Goal: Task Accomplishment & Management: Manage account settings

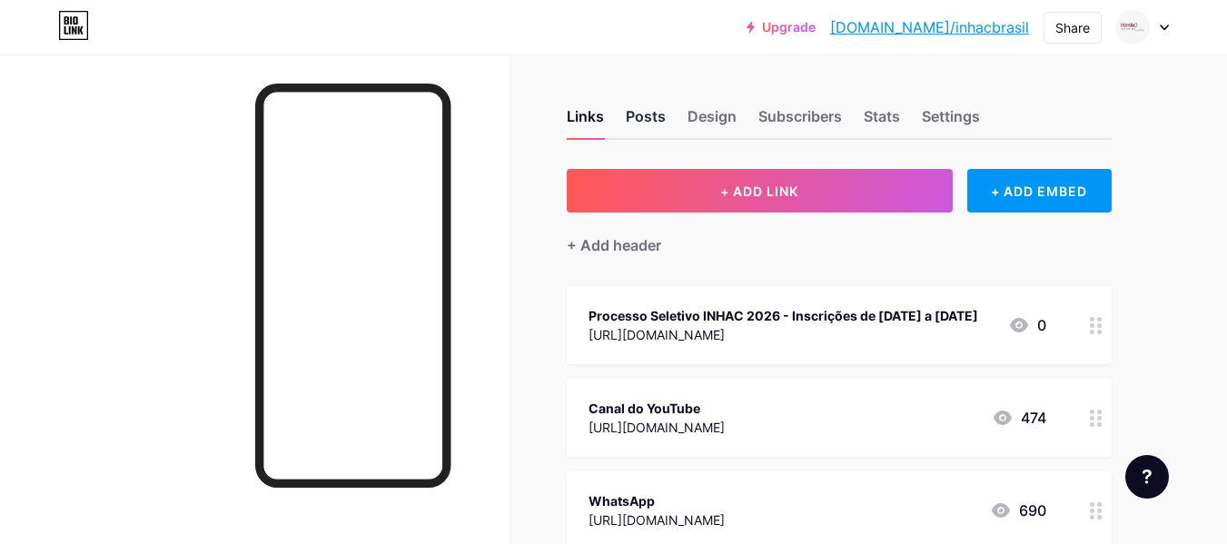
click at [636, 109] on div "Posts" at bounding box center [646, 121] width 40 height 33
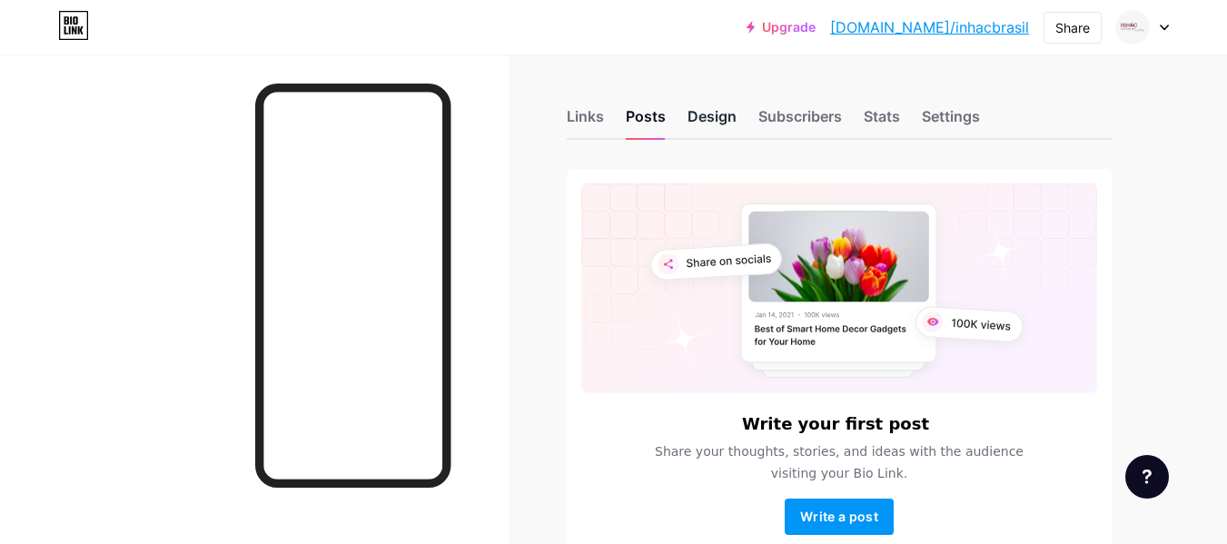
click at [711, 114] on div "Design" at bounding box center [711, 121] width 49 height 33
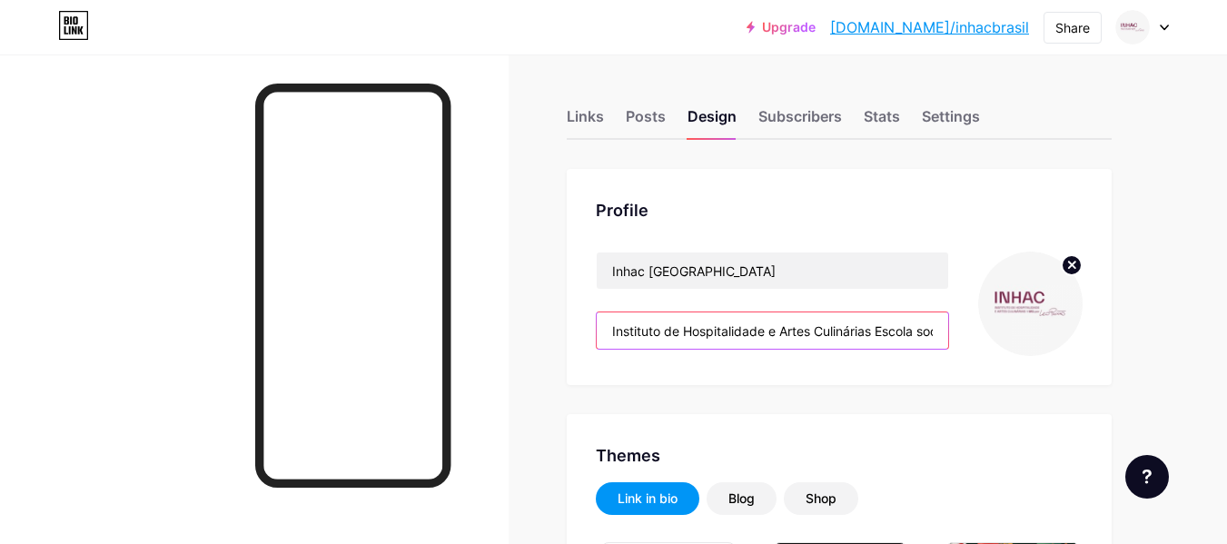
click at [752, 333] on input "Instituto de Hospitalidade e Artes Culinárias Escola social de gastronomia, ass…" at bounding box center [772, 330] width 351 height 36
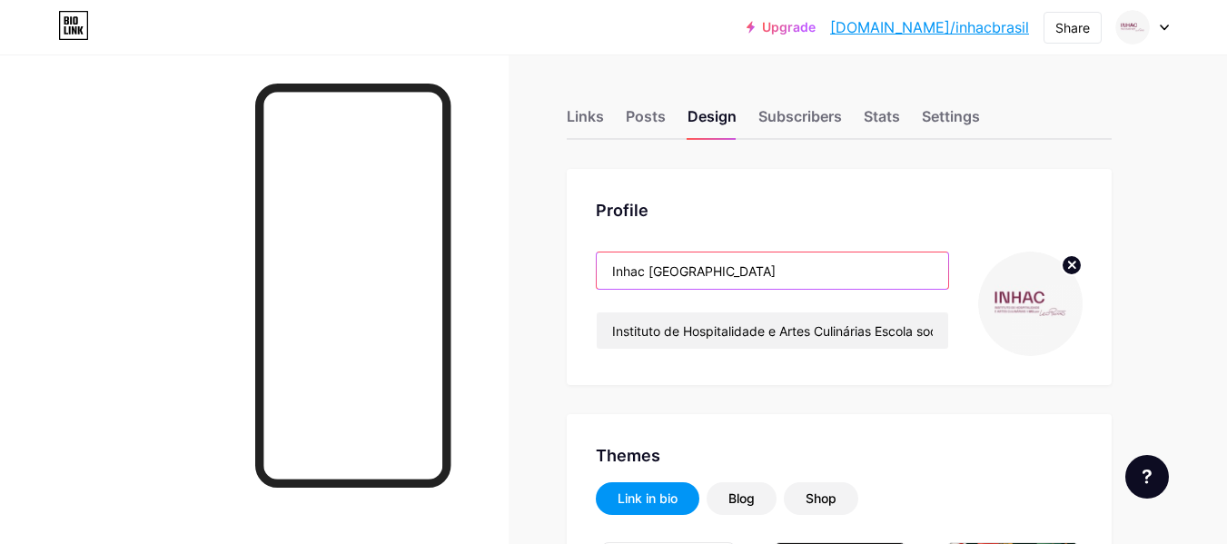
click at [640, 268] on input "Inhac [GEOGRAPHIC_DATA]" at bounding box center [772, 270] width 351 height 36
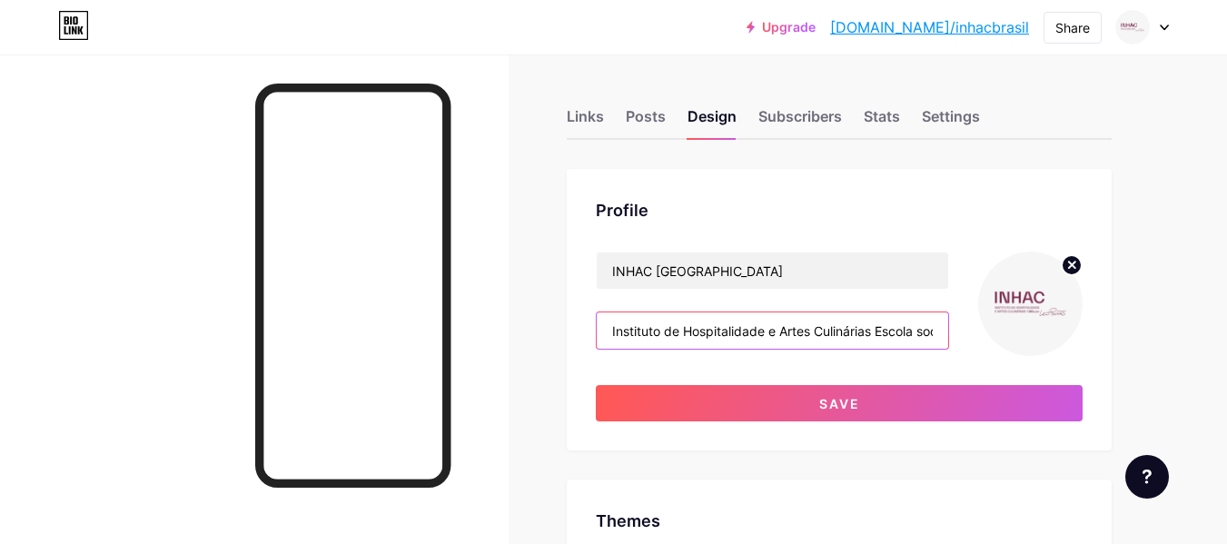
click at [718, 325] on input "Instituto de Hospitalidade e Artes Culinárias Escola social de gastronomia, ass…" at bounding box center [772, 330] width 351 height 36
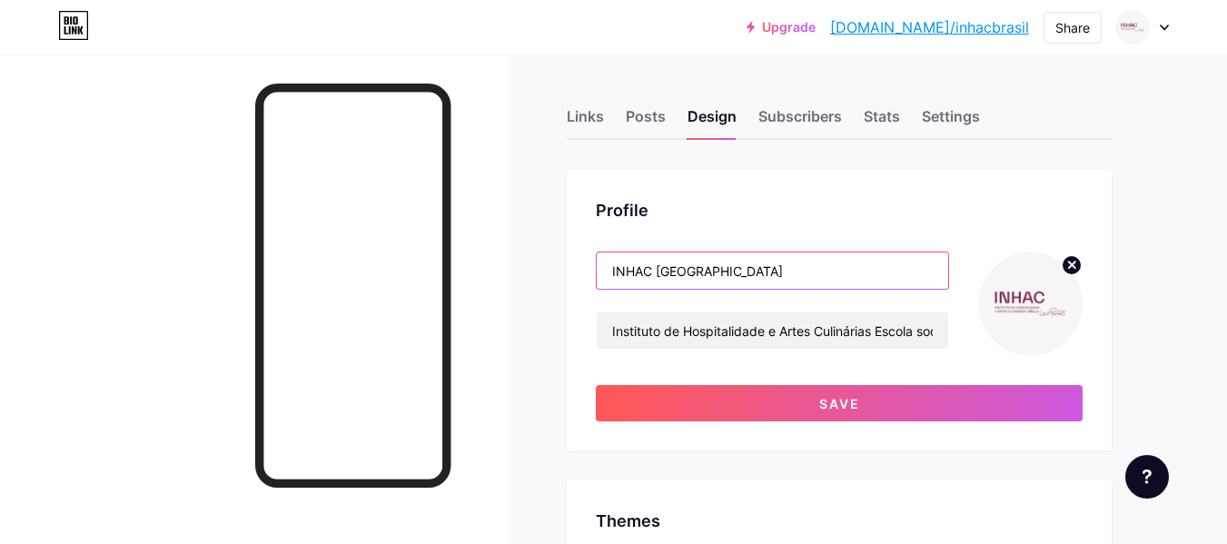
drag, startPoint x: 697, startPoint y: 272, endPoint x: 566, endPoint y: 276, distance: 130.8
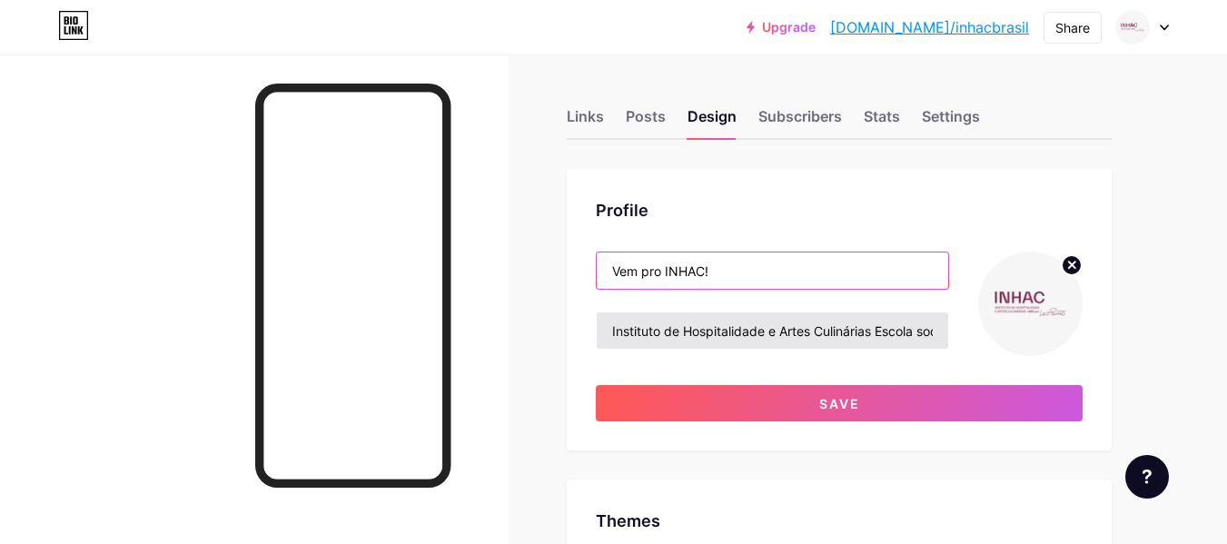
type input "Vem pro INHAC!"
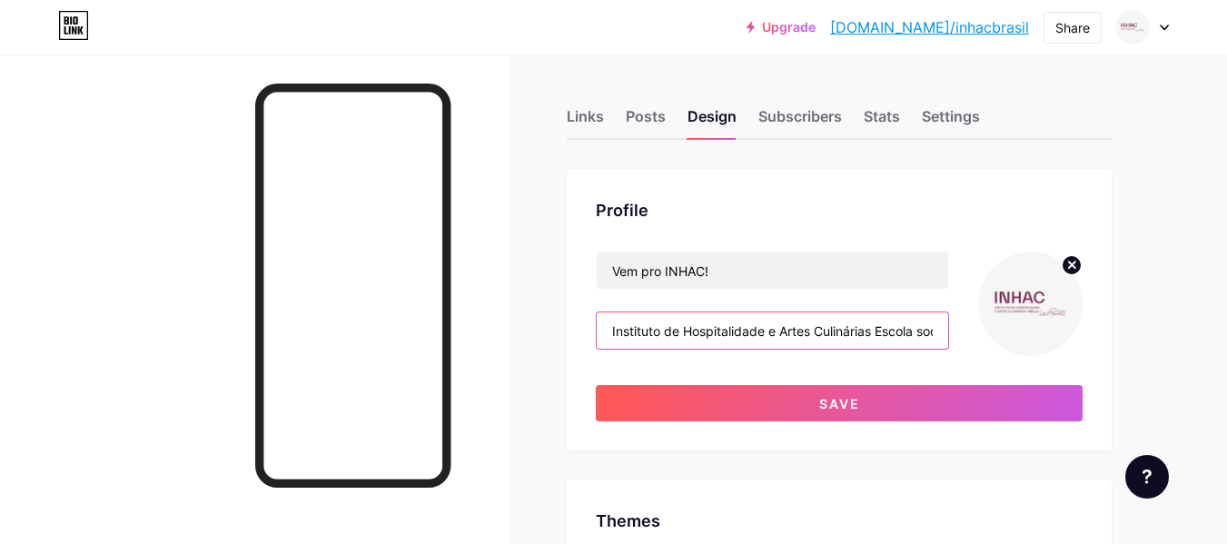
click at [726, 329] on input "Instituto de Hospitalidade e Artes Culinárias Escola social de gastronomia, ass…" at bounding box center [772, 330] width 351 height 36
paste input "Processo seletivo INHAC 2026 Para se inscrever é preciso preencher os dois form…"
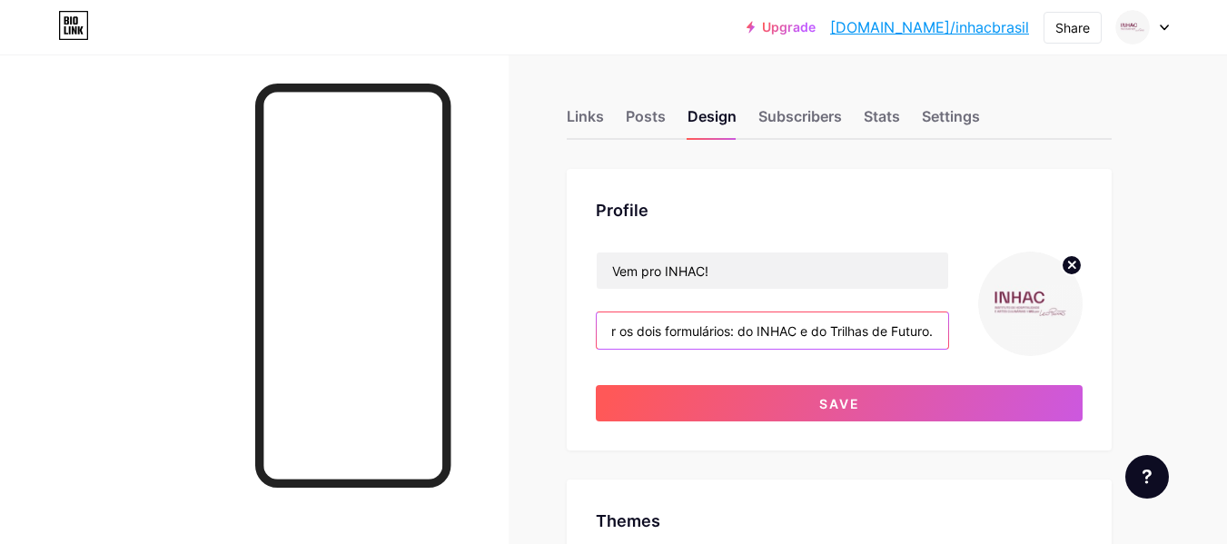
click at [694, 331] on input "Processo seletivo INHAC 2026 Para se inscrever é preciso preencher os dois form…" at bounding box center [772, 330] width 351 height 36
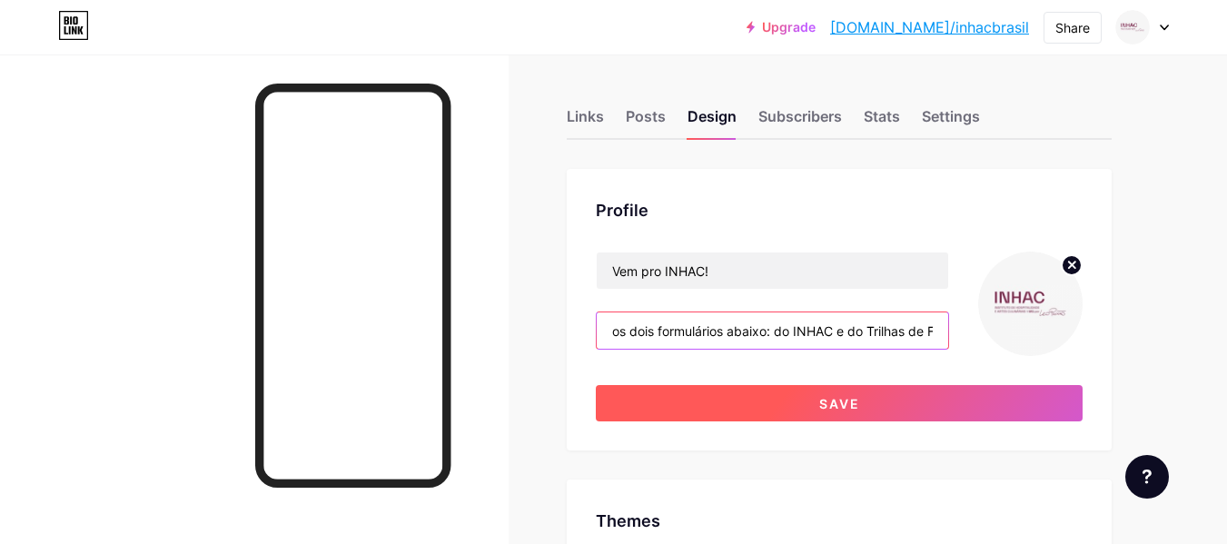
type input "Inscrições abertas para o Processo Seletivo INHAC 2026. Para se inscrever é pre…"
click at [848, 402] on span "Save" at bounding box center [839, 403] width 41 height 15
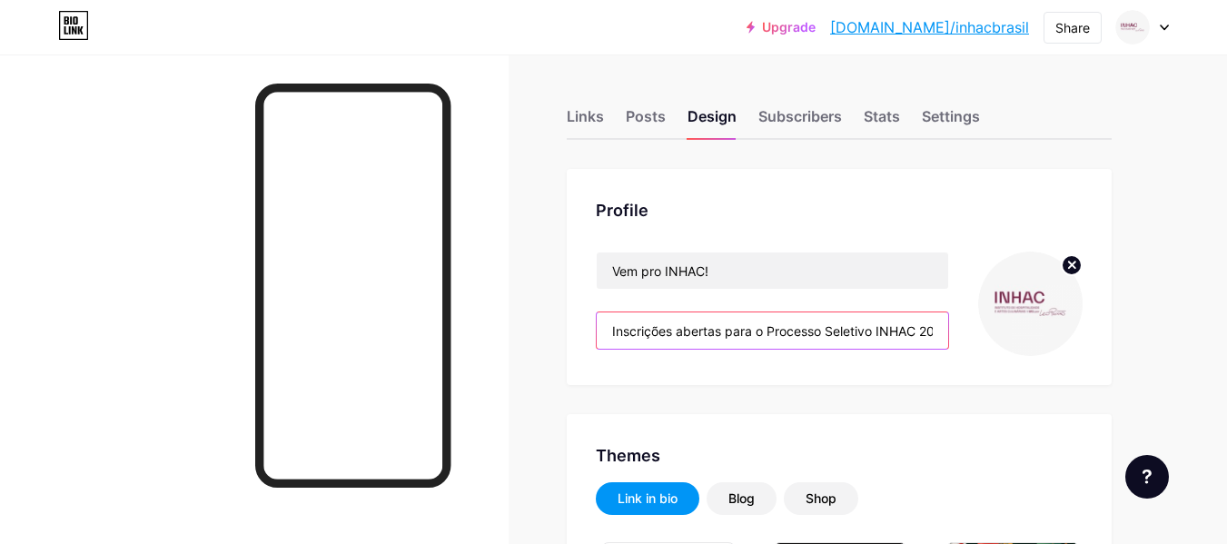
click at [708, 326] on input "Inscrições abertas para o Processo Seletivo INHAC 2026. Para se inscrever é pre…" at bounding box center [772, 330] width 351 height 36
click at [586, 110] on div "Links" at bounding box center [585, 121] width 37 height 33
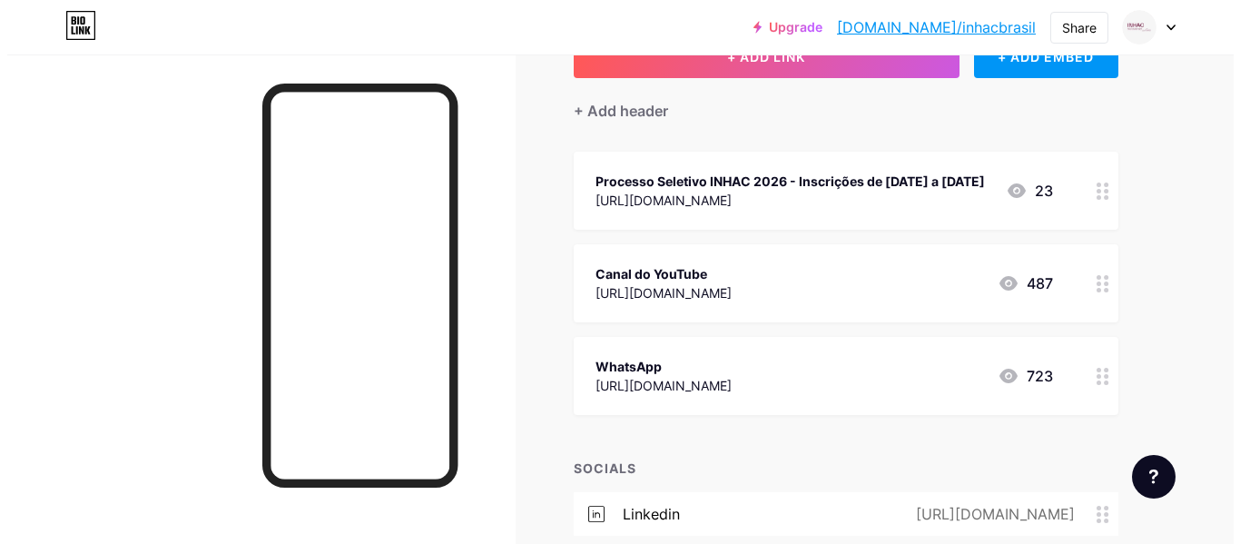
scroll to position [91, 0]
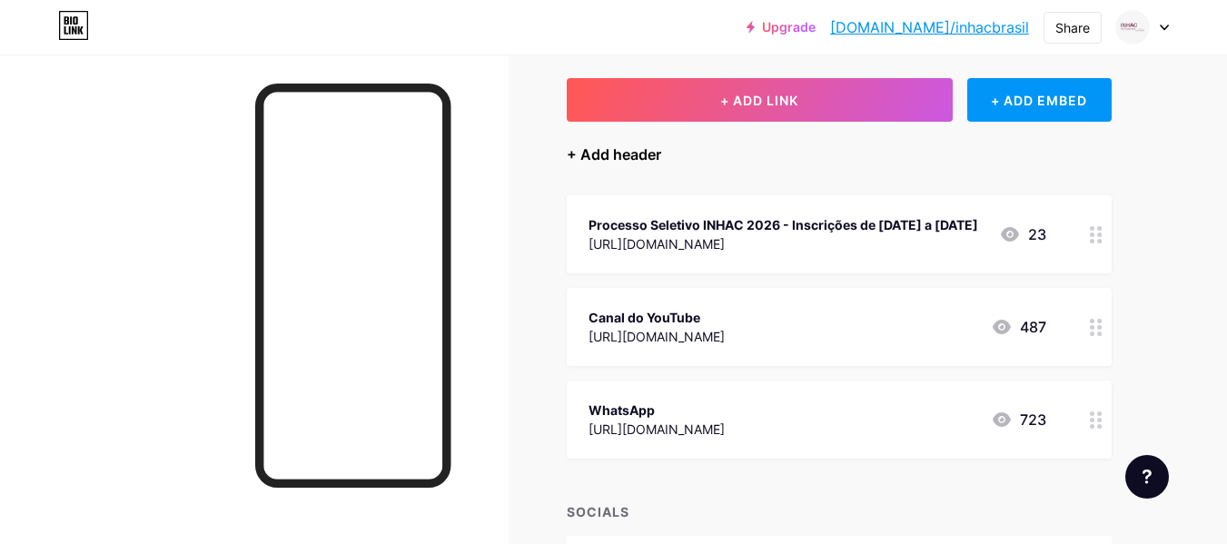
click at [628, 157] on div "+ Add header" at bounding box center [614, 154] width 94 height 22
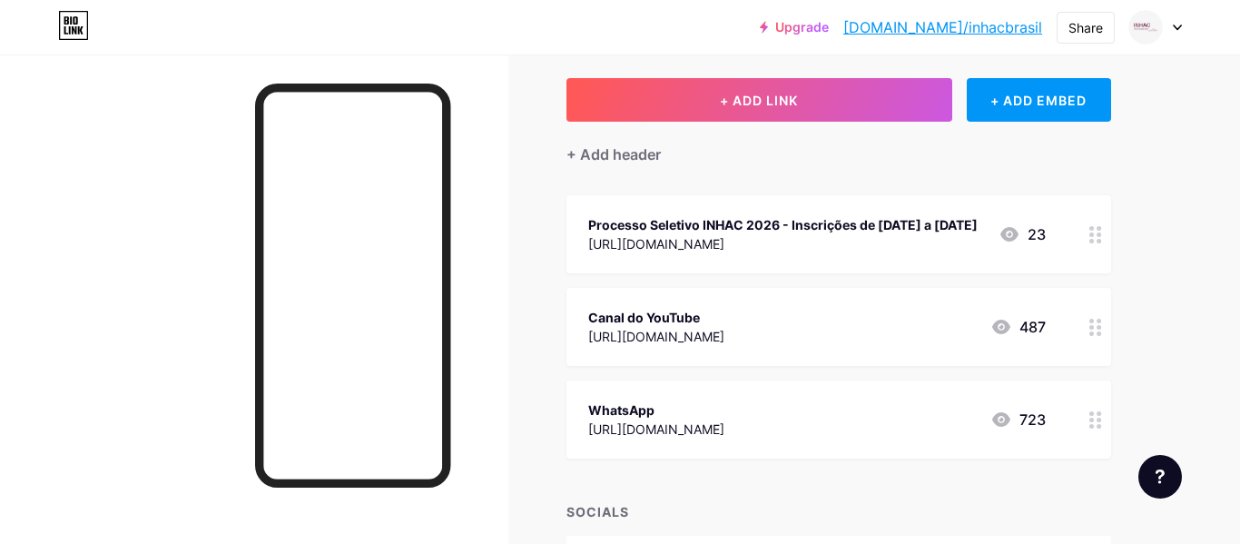
click at [503, 272] on input "text" at bounding box center [620, 272] width 349 height 36
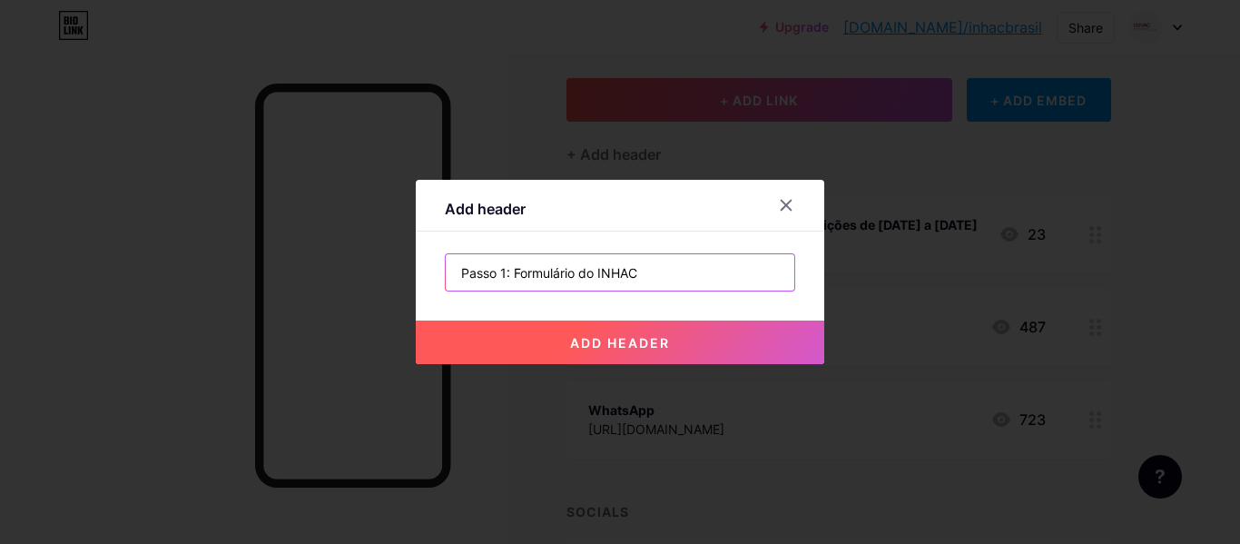
type input "Passo 1: Formulário do INHAC"
click at [630, 340] on span "add header" at bounding box center [620, 342] width 100 height 15
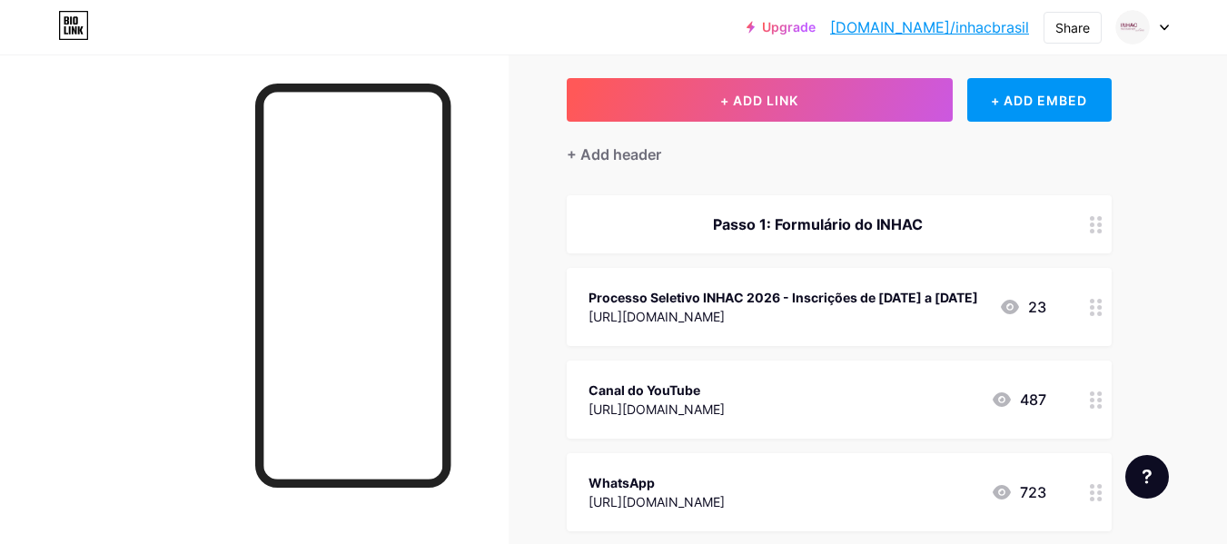
click at [934, 223] on div "Passo 1: Formulário do INHAC" at bounding box center [817, 224] width 458 height 22
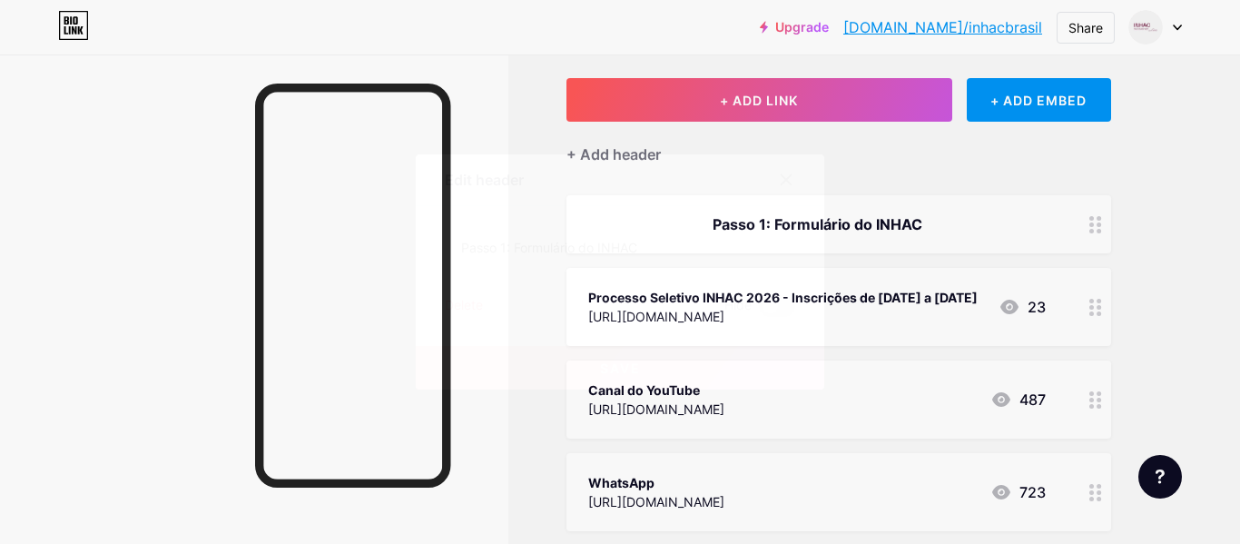
click at [474, 302] on div "Delete" at bounding box center [464, 306] width 38 height 22
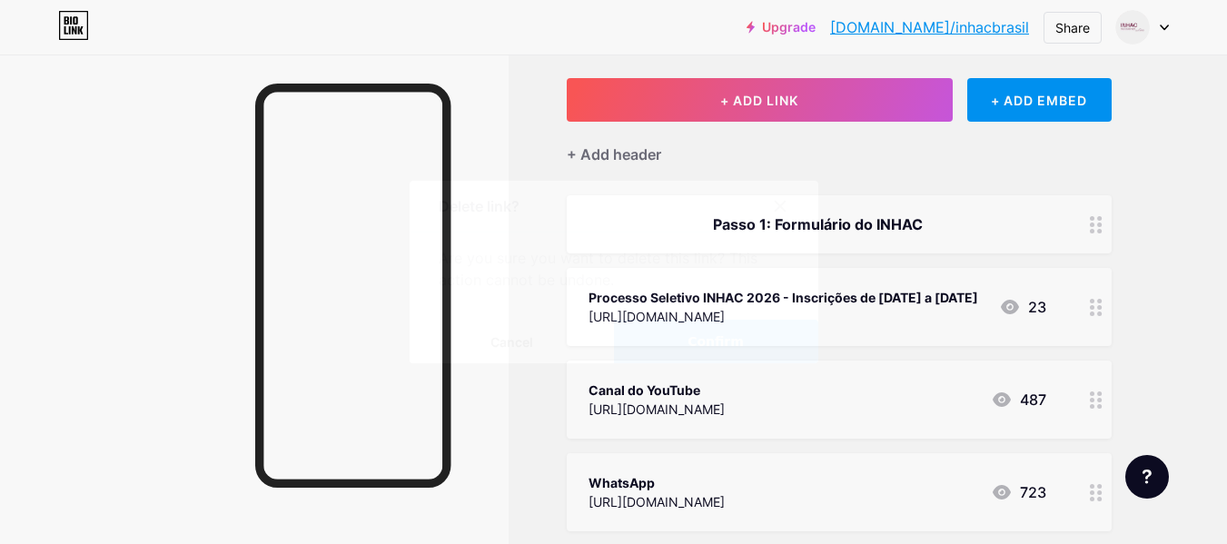
click at [722, 331] on button "Confirm" at bounding box center [716, 342] width 204 height 44
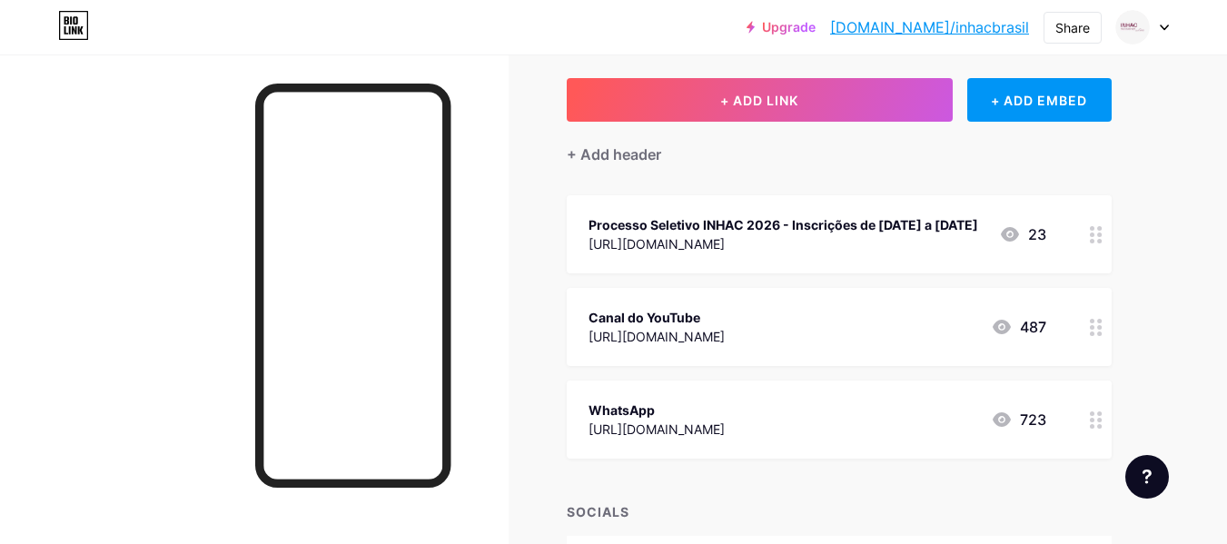
click at [1001, 334] on icon at bounding box center [1002, 327] width 18 height 15
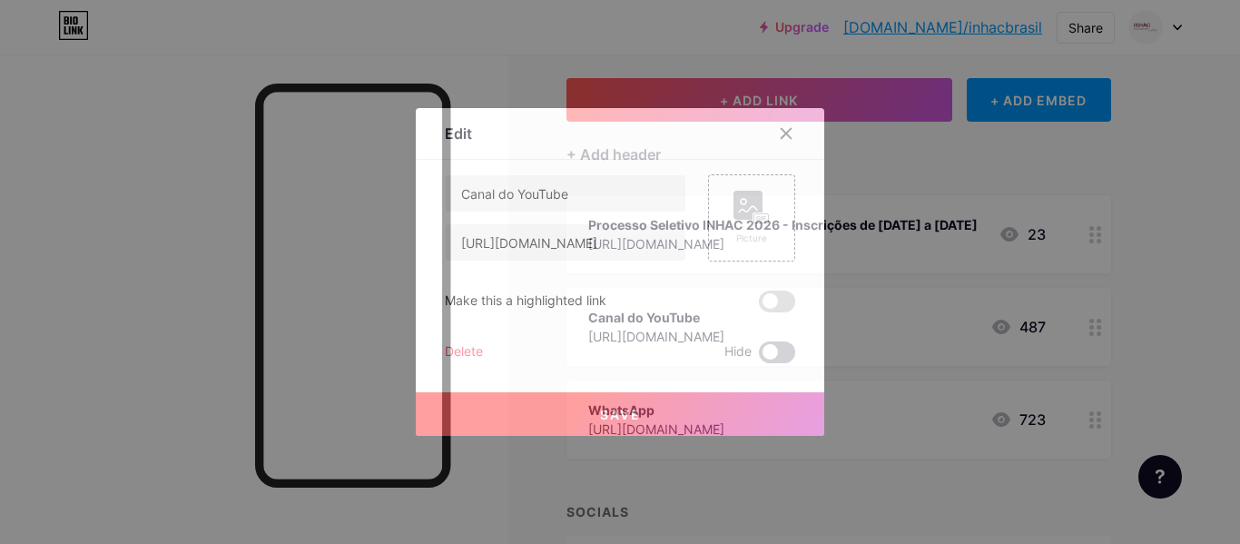
click at [791, 353] on span at bounding box center [777, 352] width 36 height 22
click at [759, 357] on input "checkbox" at bounding box center [759, 357] width 0 height 0
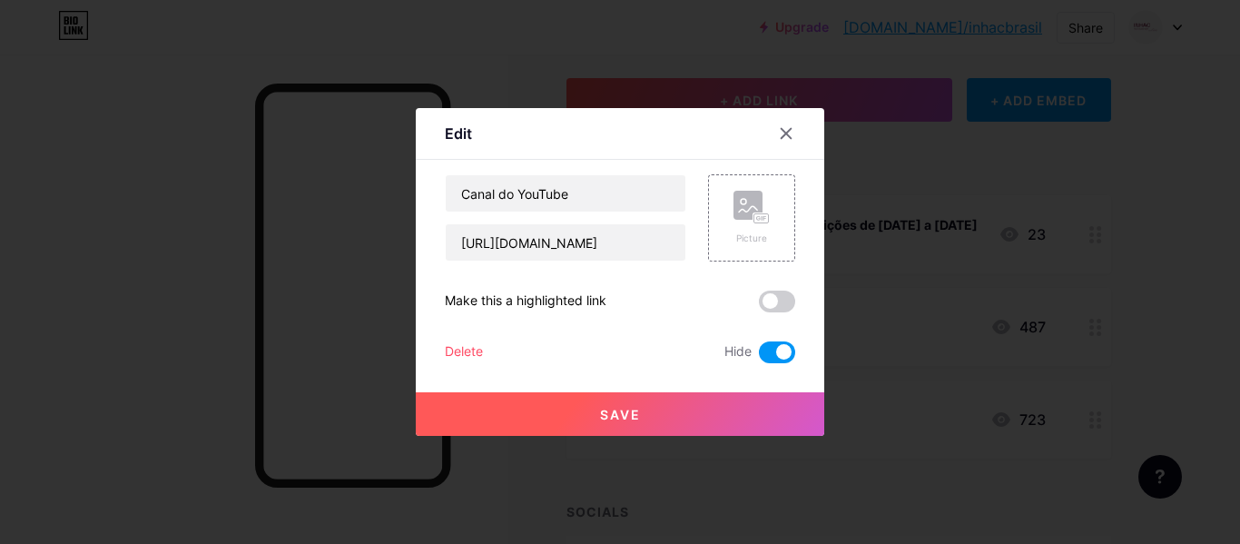
click at [623, 407] on span "Save" at bounding box center [620, 414] width 41 height 15
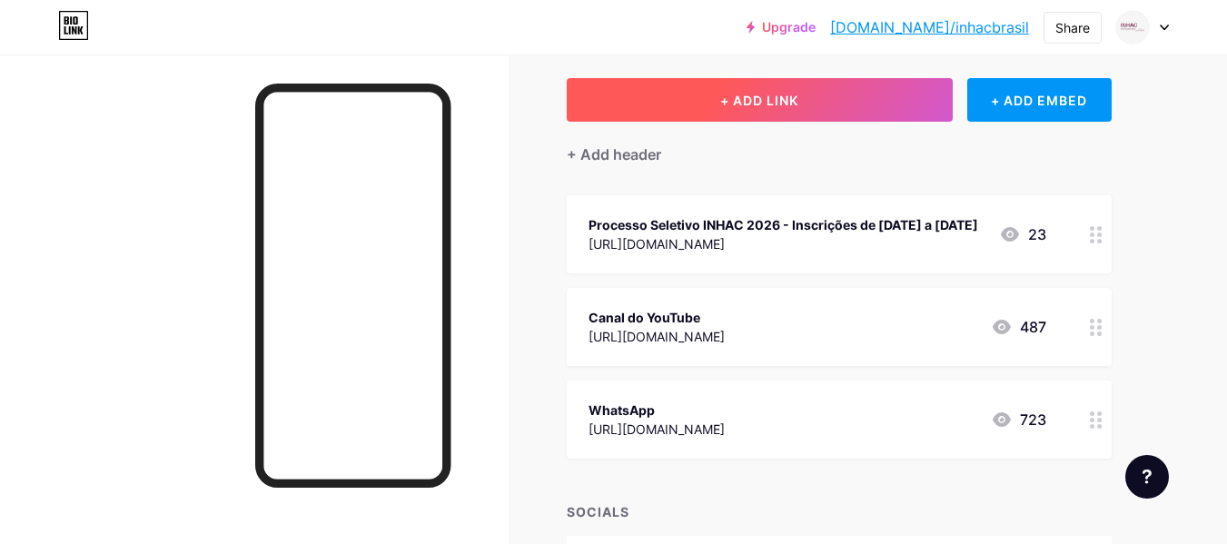
click at [776, 93] on span "+ ADD LINK" at bounding box center [759, 100] width 78 height 15
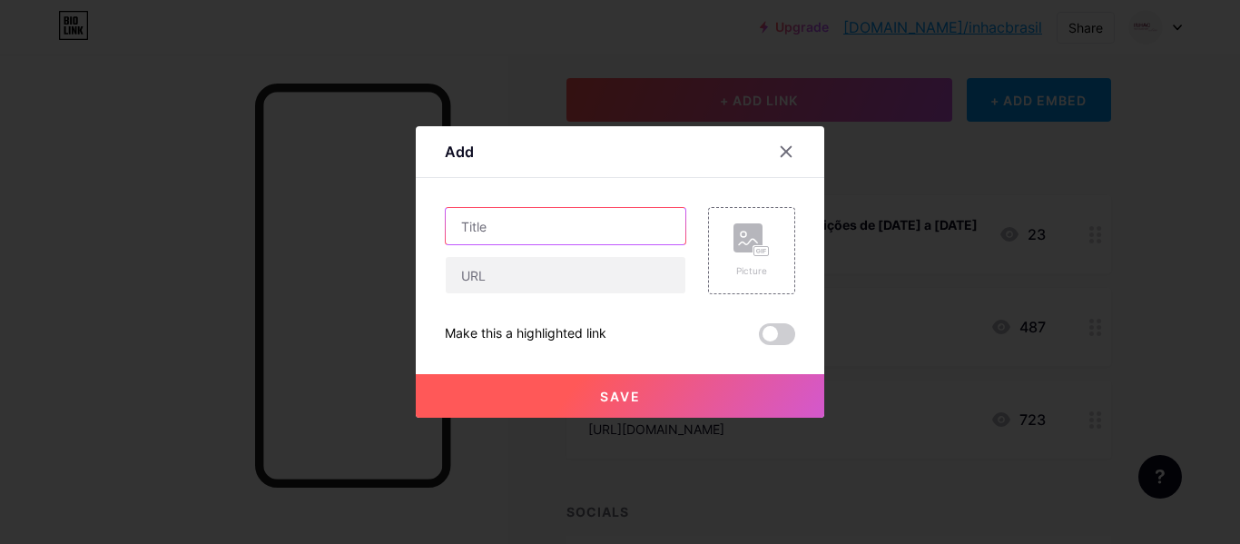
click at [556, 219] on input "text" at bounding box center [566, 226] width 240 height 36
type input "Passo 1: Formulário INHAC"
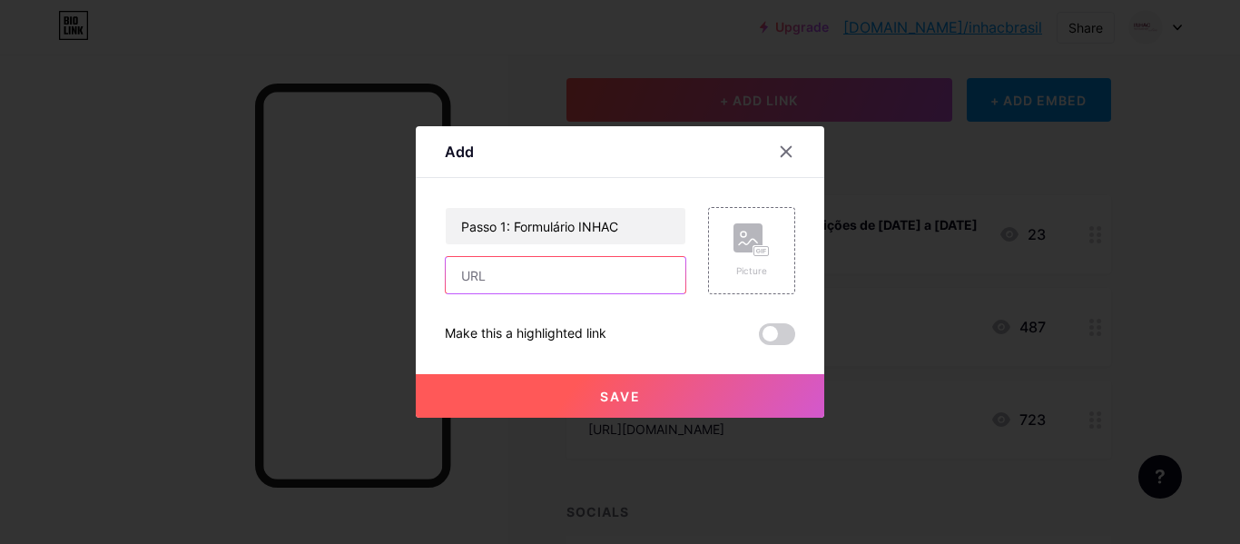
click at [492, 282] on input "text" at bounding box center [566, 275] width 240 height 36
paste input "[URL][DOMAIN_NAME]"
type input "[URL][DOMAIN_NAME]"
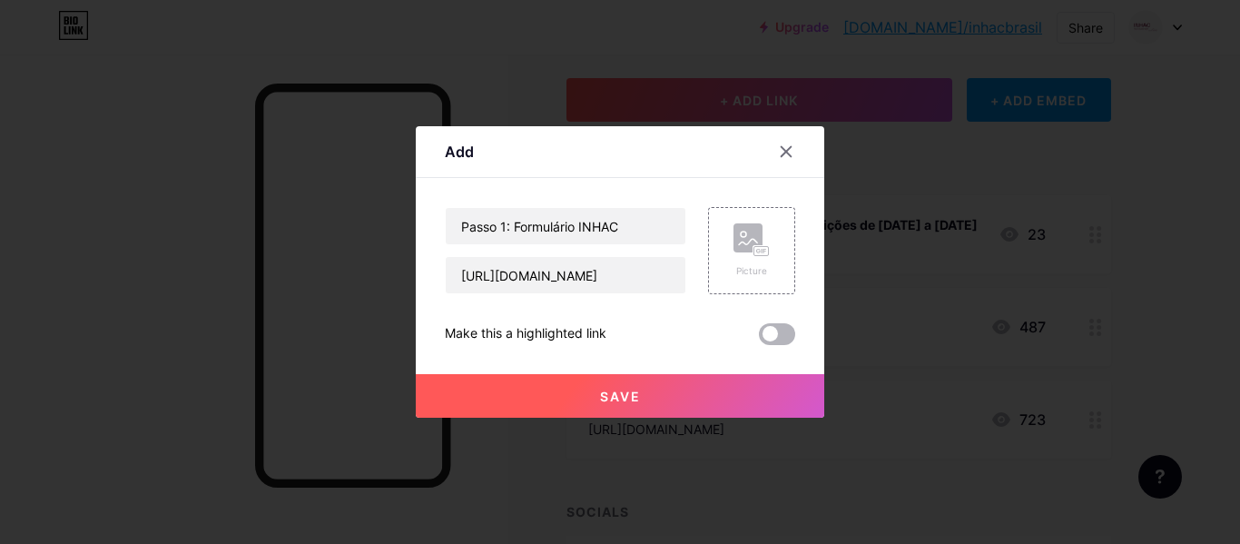
click at [792, 333] on span at bounding box center [777, 334] width 36 height 22
click at [759, 339] on input "checkbox" at bounding box center [759, 339] width 0 height 0
click at [617, 390] on span "Save" at bounding box center [620, 396] width 41 height 15
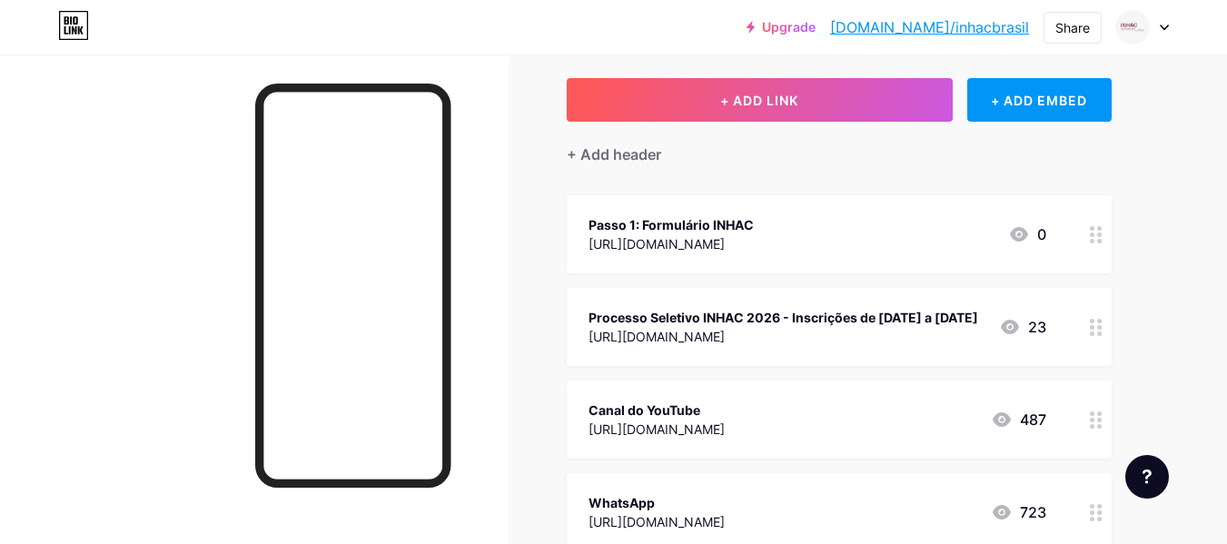
click at [1094, 333] on icon at bounding box center [1096, 327] width 13 height 17
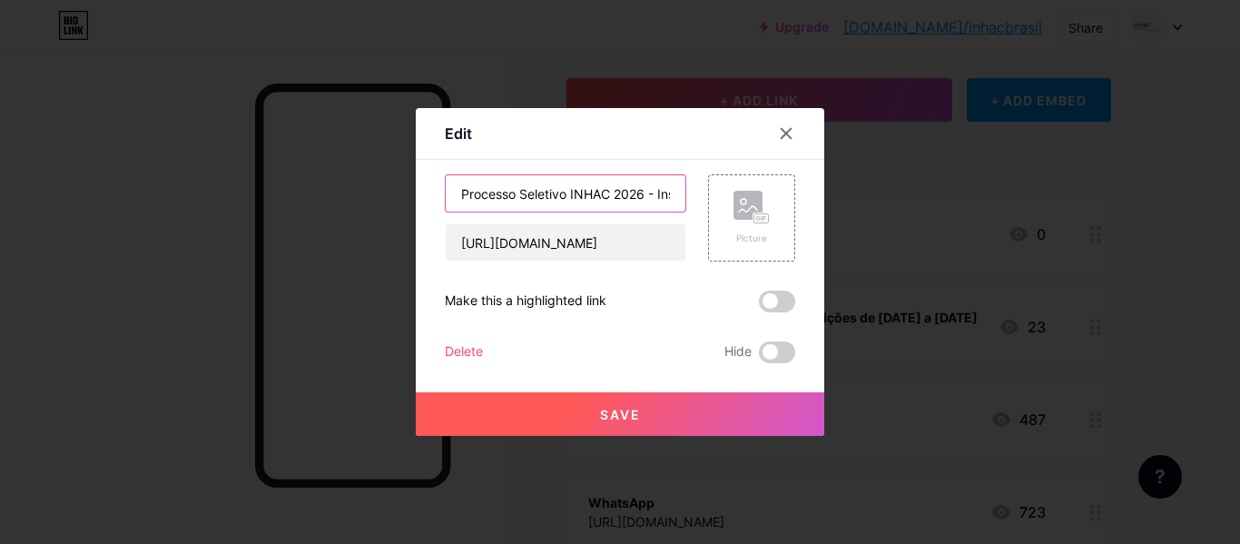
click at [540, 195] on input "Processo Seletivo INHAC 2026 - Inscrições de [DATE] a [DATE]" at bounding box center [566, 193] width 240 height 36
type input "Passo 2: Formulário Trilhas de Futuro"
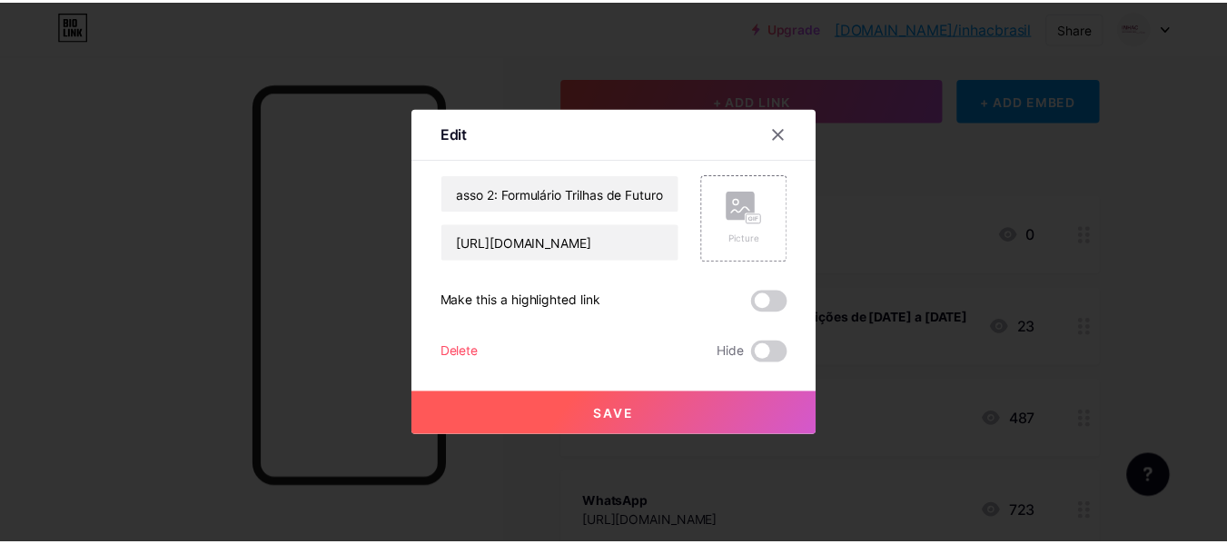
scroll to position [0, 0]
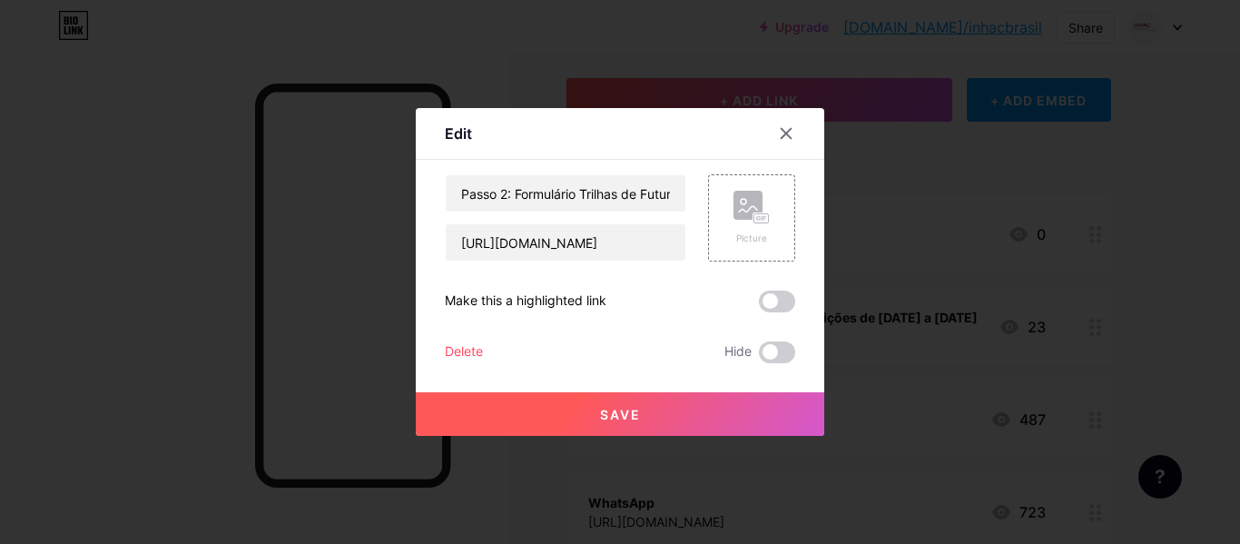
click at [628, 407] on span "Save" at bounding box center [620, 414] width 41 height 15
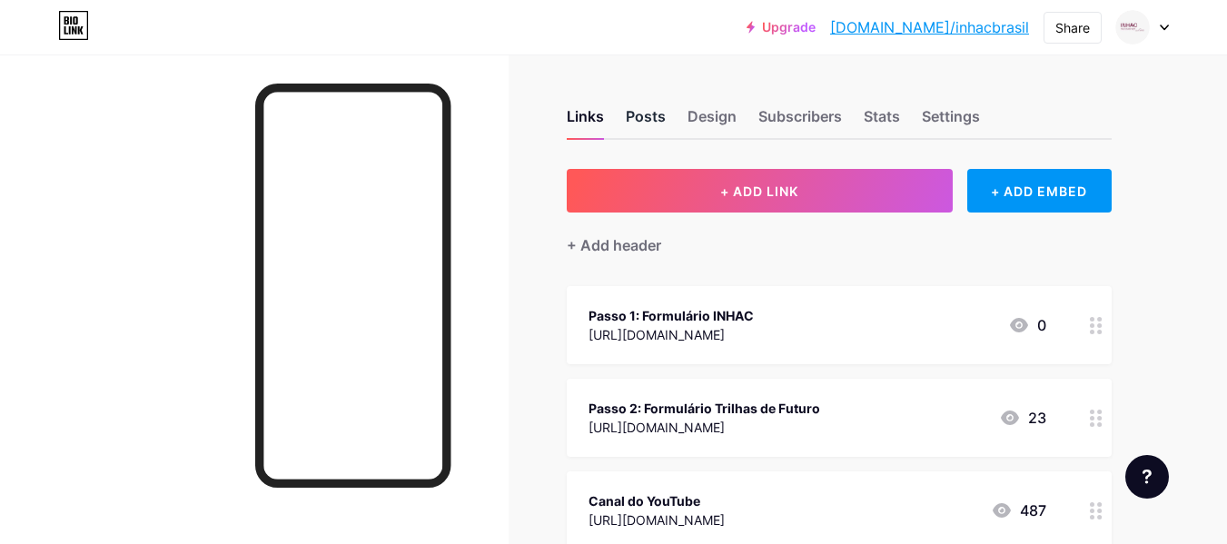
click at [639, 116] on div "Posts" at bounding box center [646, 121] width 40 height 33
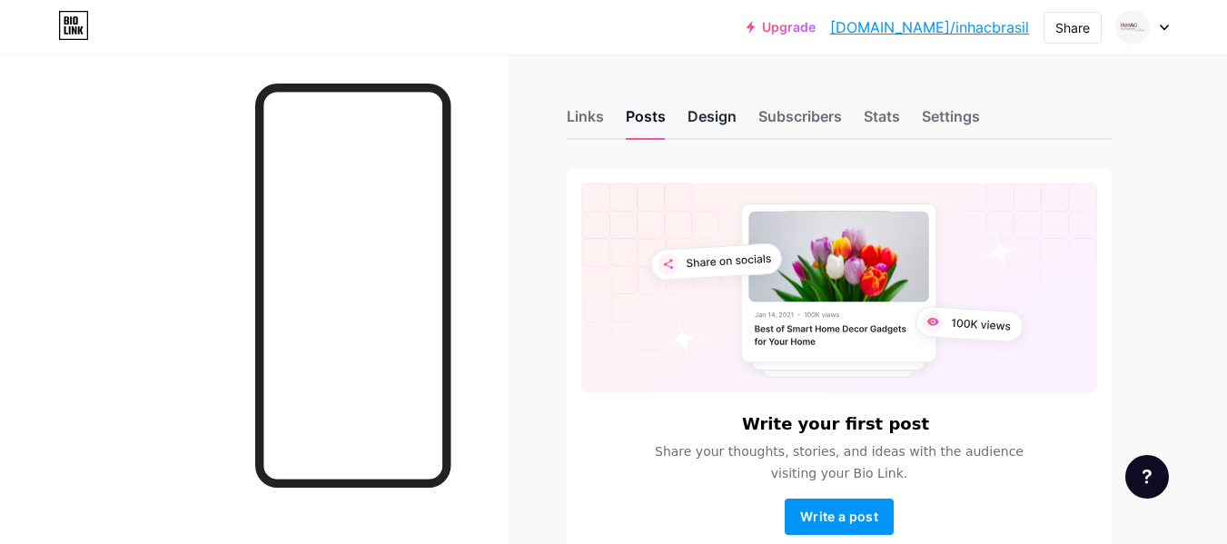
click at [703, 111] on div "Design" at bounding box center [711, 121] width 49 height 33
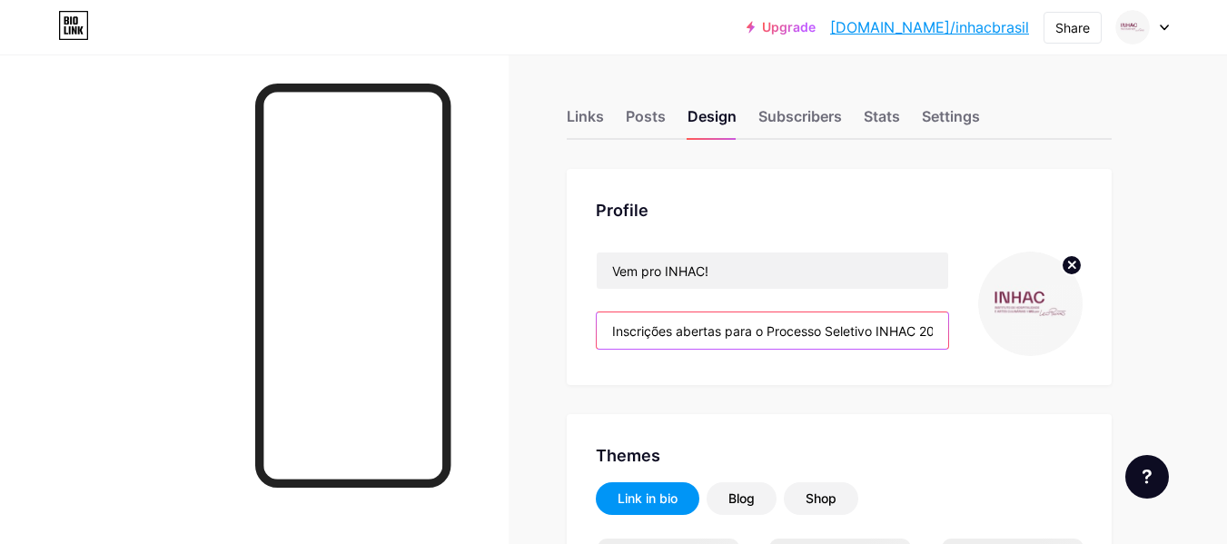
click at [721, 334] on input "Inscrições abertas para o Processo Seletivo INHAC 2026. Para se inscrever é pre…" at bounding box center [772, 330] width 351 height 36
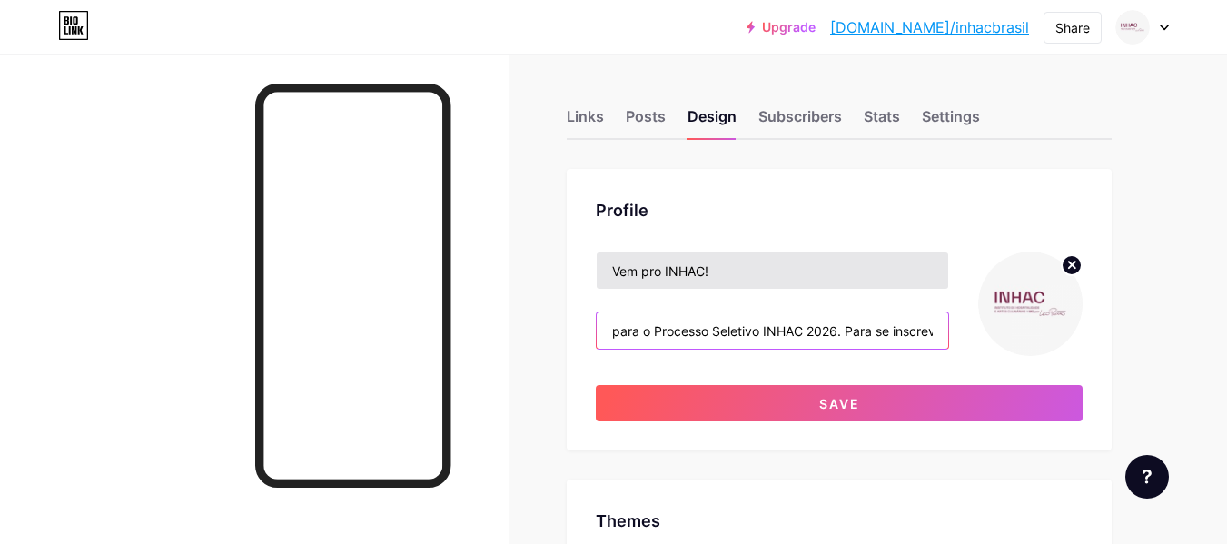
type input "para o Processo Seletivo INHAC 2026. Para se inscrever é preciso preencher os d…"
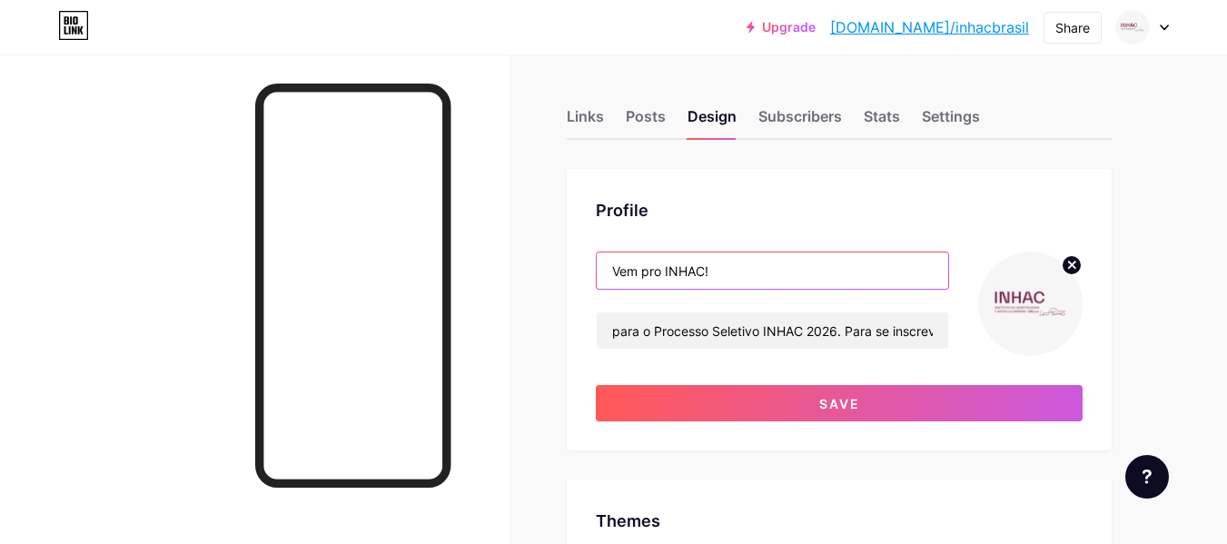
click at [767, 280] on input "Vem pro INHAC!" at bounding box center [772, 270] width 351 height 36
paste input "Inscrições abertas de [DATE] a [DATE]."
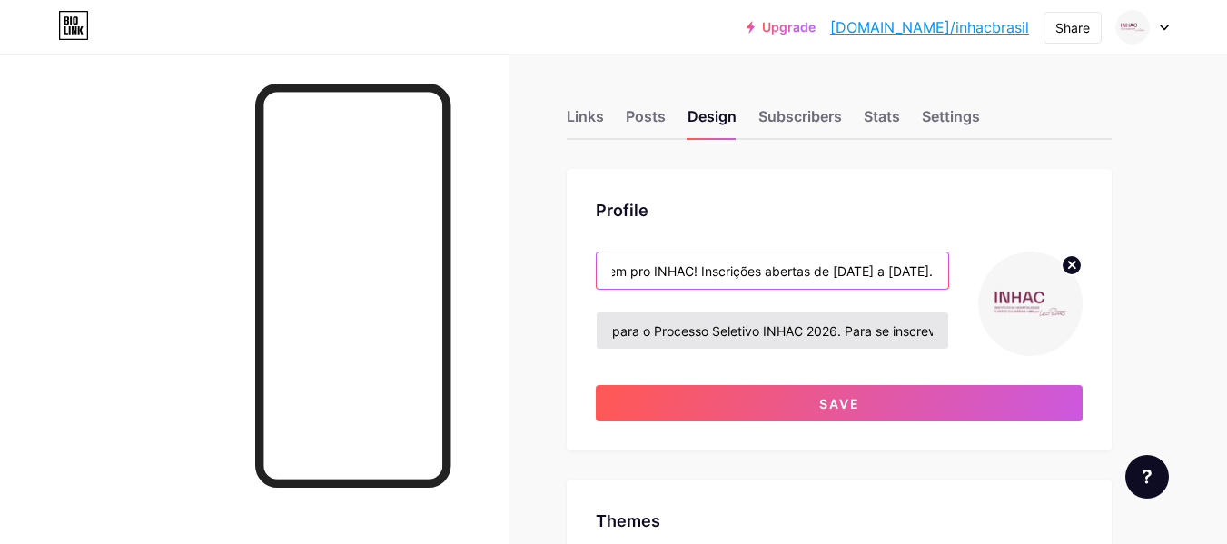
type input "Vem pro INHAC! Inscrições abertas de [DATE] a [DATE]."
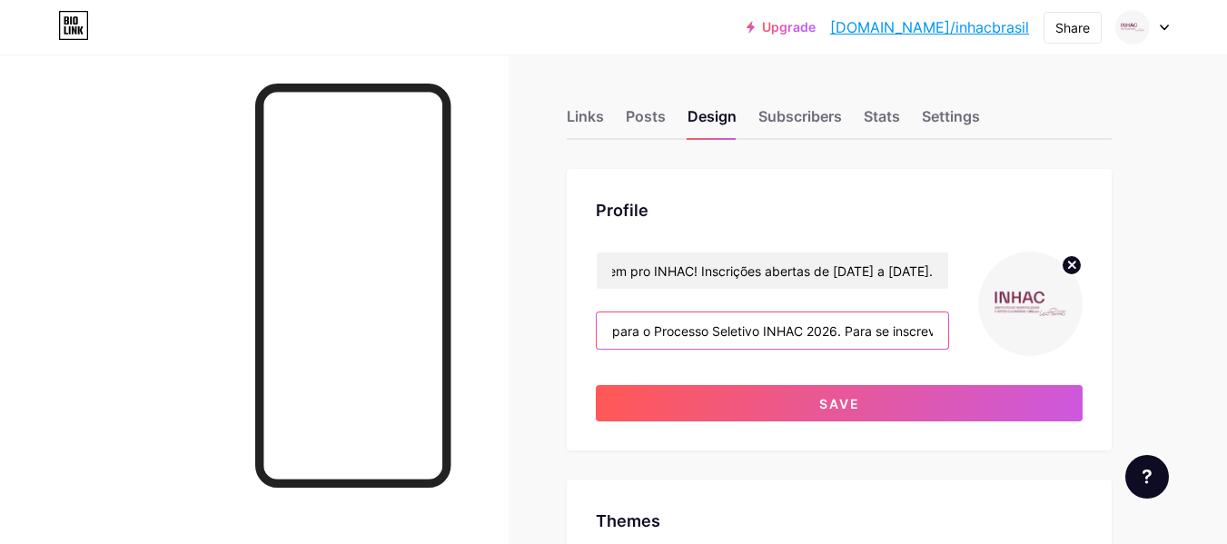
click at [669, 324] on input "para o Processo Seletivo INHAC 2026. Para se inscrever é preciso preencher os d…" at bounding box center [772, 330] width 351 height 36
click at [657, 323] on input "Processo Seletivo INHAC 2026: para se inscrever é preciso preencher os dois for…" at bounding box center [772, 330] width 351 height 36
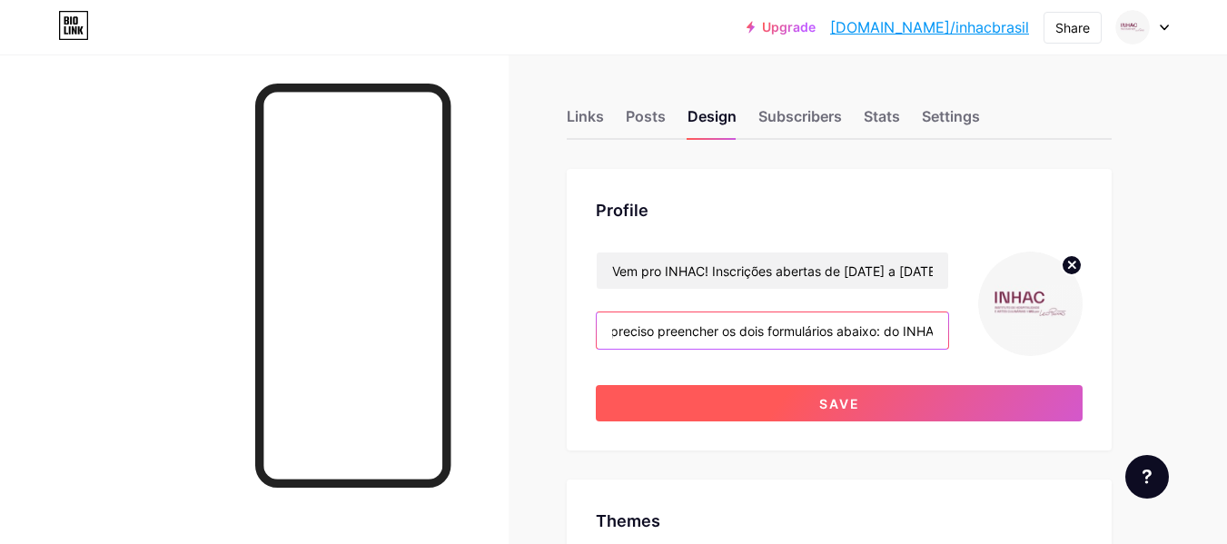
type input "Processo Seletivo INHAC 2026: para se inscrever é preciso preencher os dois for…"
click at [838, 404] on span "Save" at bounding box center [839, 403] width 41 height 15
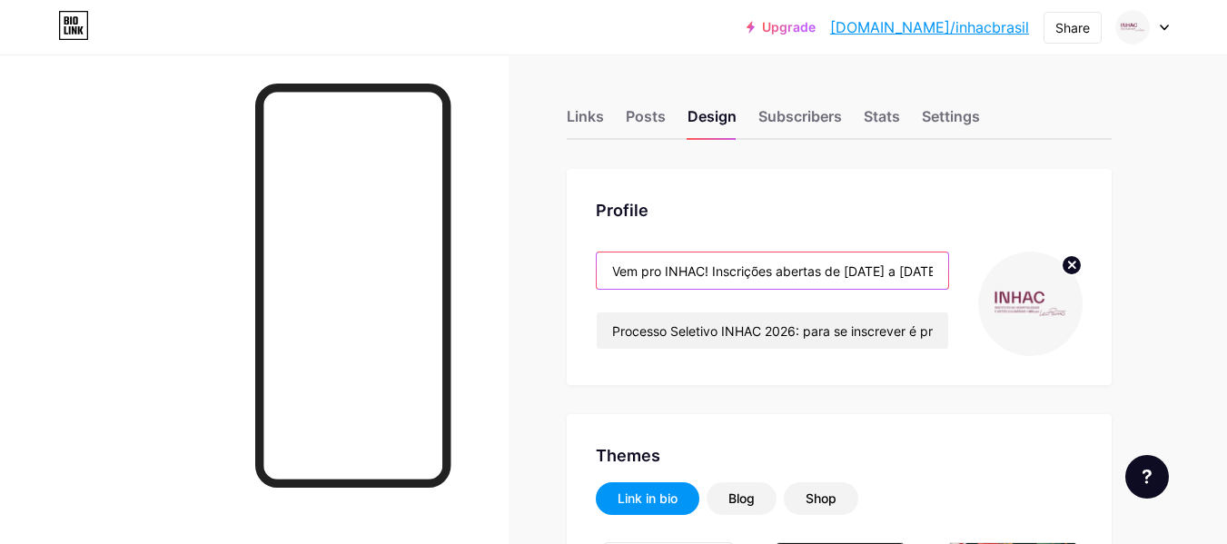
click at [801, 277] on input "Vem pro INHAC! Inscrições abertas de [DATE] a [DATE]." at bounding box center [772, 270] width 351 height 36
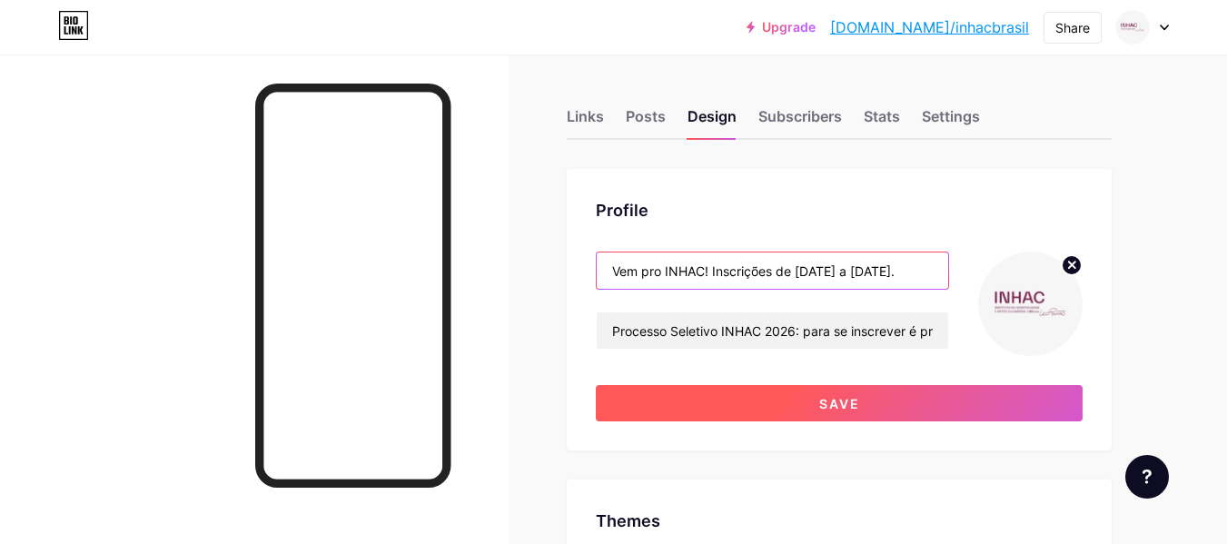
type input "Vem pro INHAC! Inscrições de [DATE] a [DATE]."
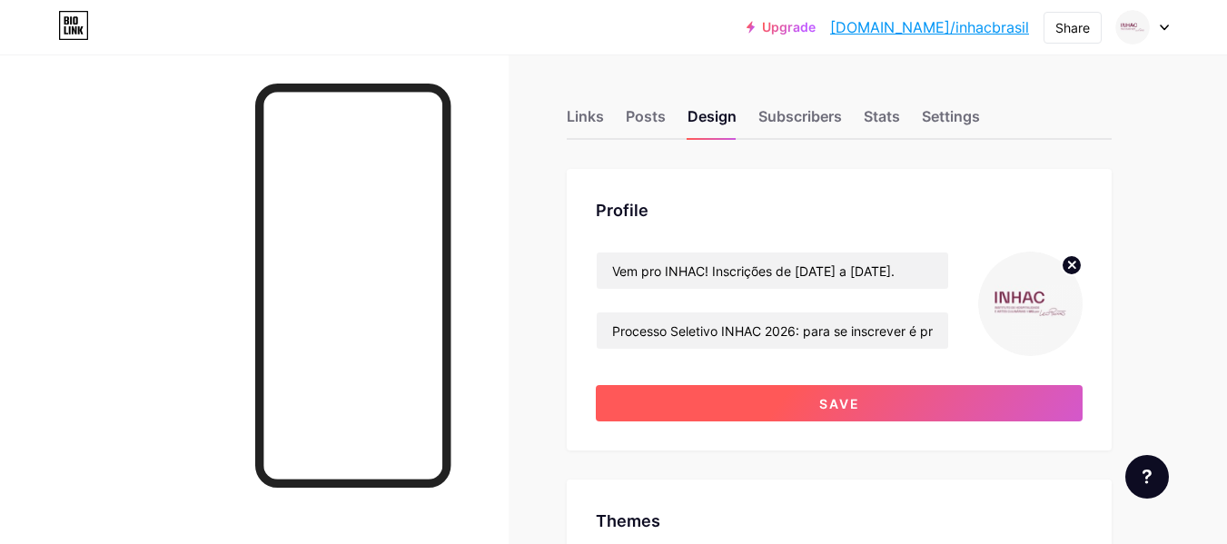
click at [832, 407] on span "Save" at bounding box center [839, 403] width 41 height 15
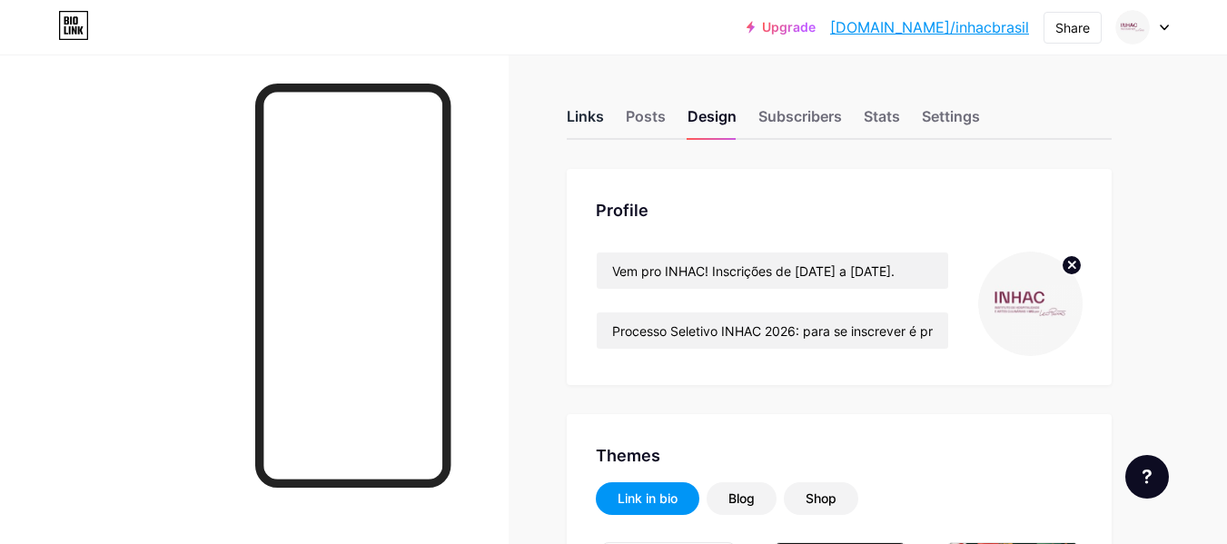
click at [575, 121] on div "Links" at bounding box center [585, 121] width 37 height 33
